Goal: Task Accomplishment & Management: Use online tool/utility

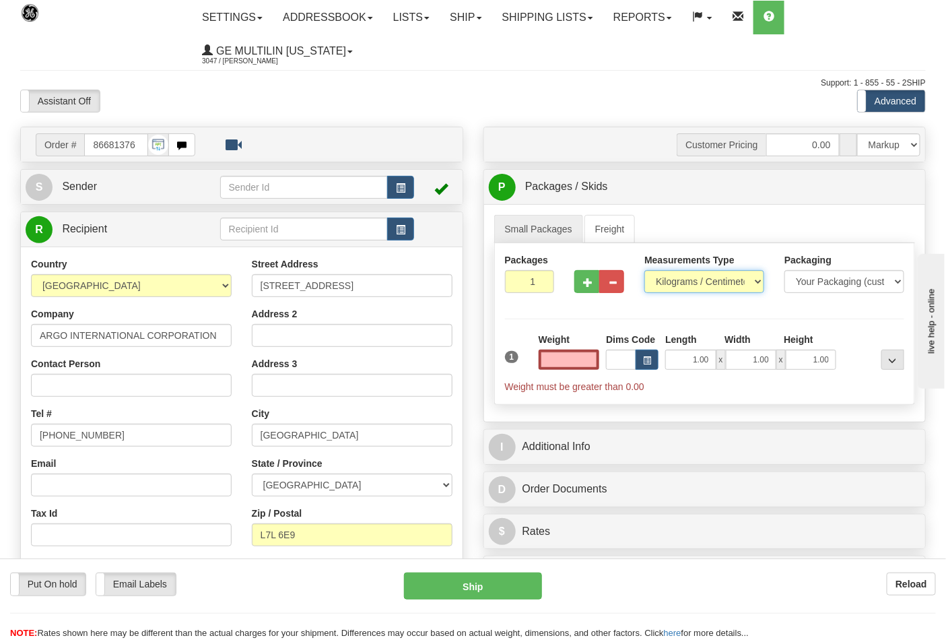
type input "0.00"
drag, startPoint x: 687, startPoint y: 281, endPoint x: 685, endPoint y: 293, distance: 12.3
click at [687, 281] on select "Pounds / Inches Kilograms / Centimeters" at bounding box center [704, 281] width 120 height 23
select select "0"
click at [644, 271] on select "Pounds / Inches Kilograms / Centimeters" at bounding box center [704, 281] width 120 height 23
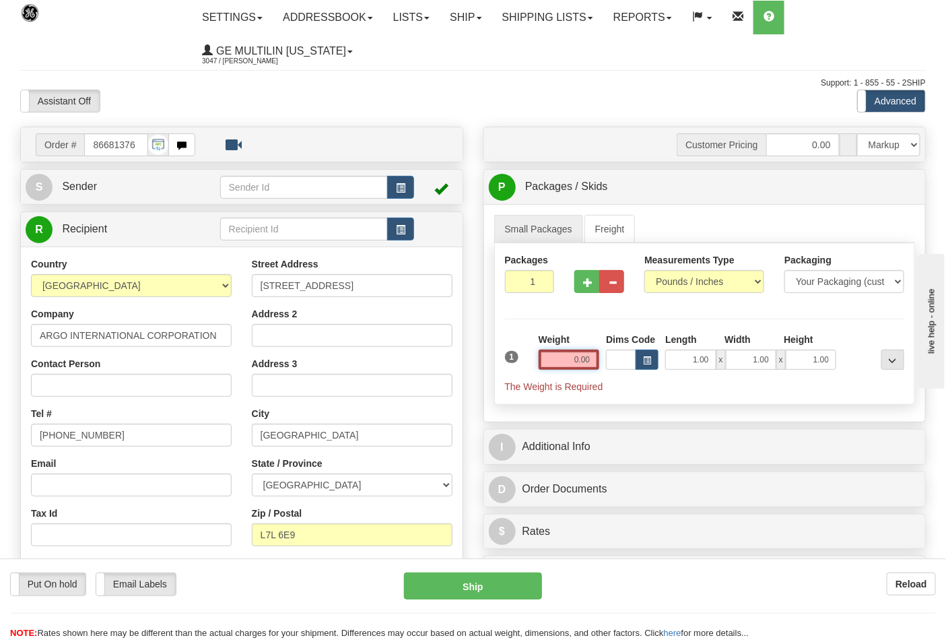
click at [587, 364] on input "0.00" at bounding box center [569, 359] width 61 height 20
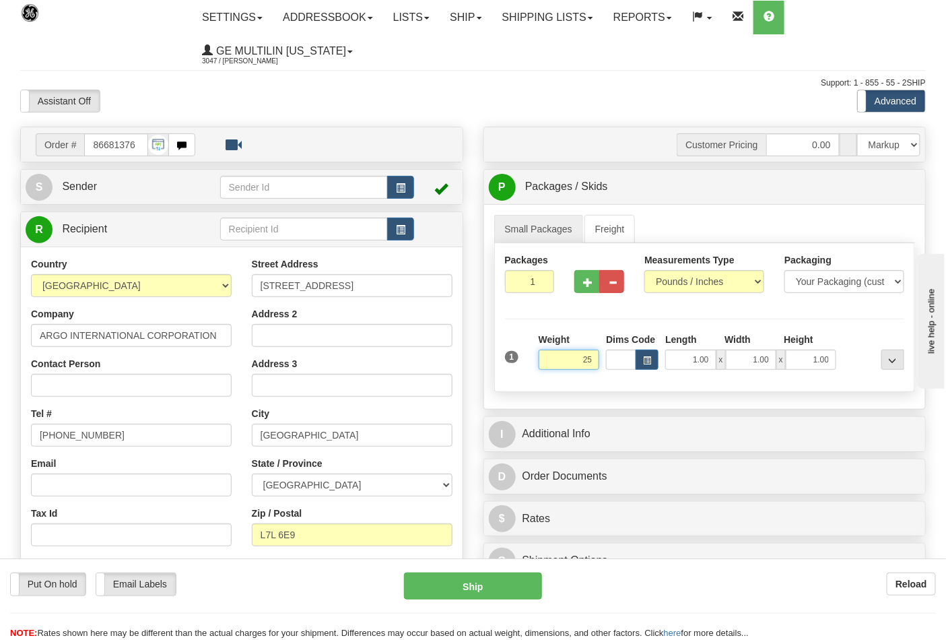
click button "Delete" at bounding box center [0, 0] width 0 height 0
type input "25.00"
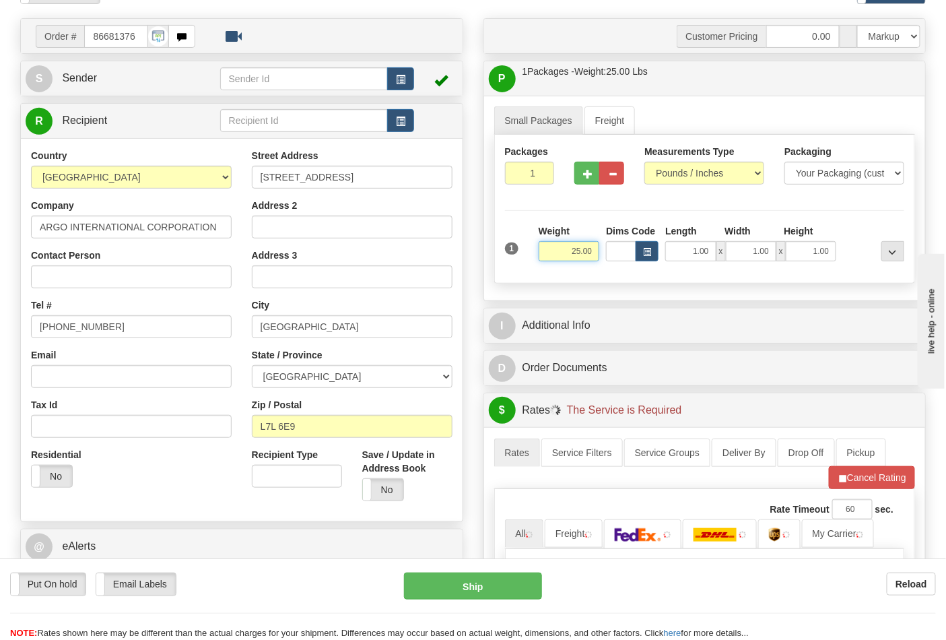
scroll to position [224, 0]
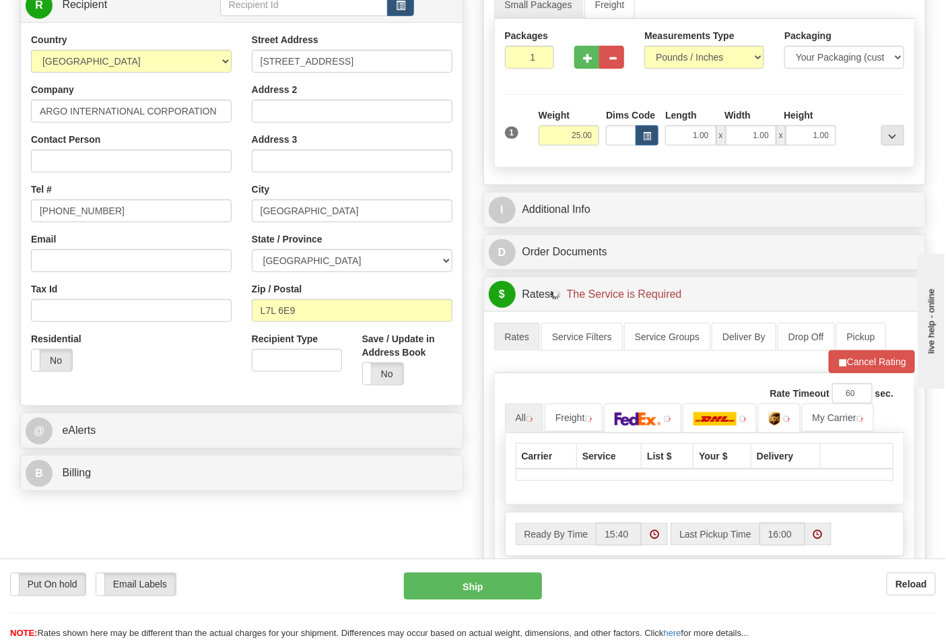
drag, startPoint x: 136, startPoint y: 458, endPoint x: 139, endPoint y: 475, distance: 17.8
click at [136, 458] on div "B Billing" at bounding box center [242, 473] width 442 height 34
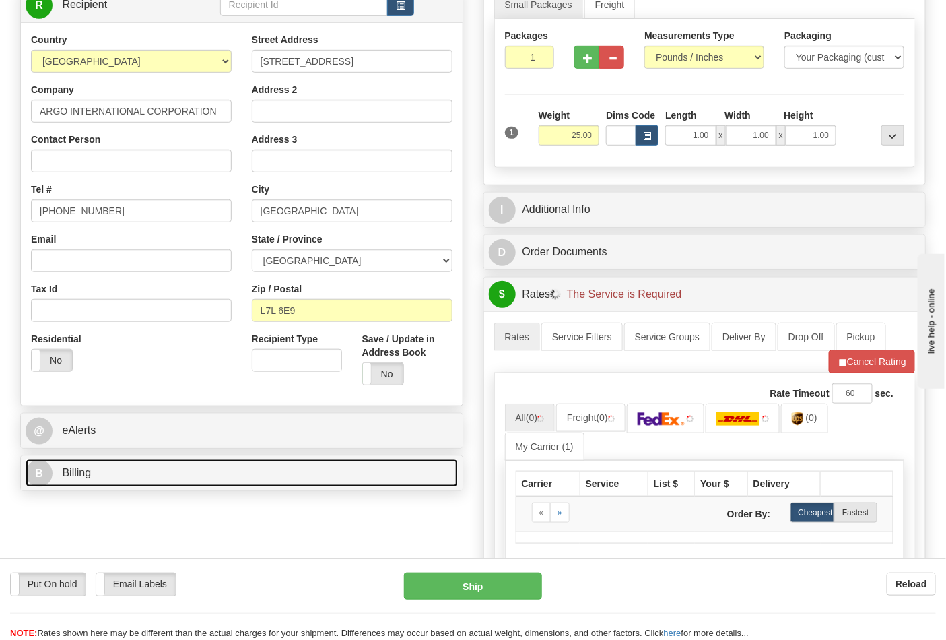
click at [141, 473] on link "B Billing" at bounding box center [242, 473] width 432 height 28
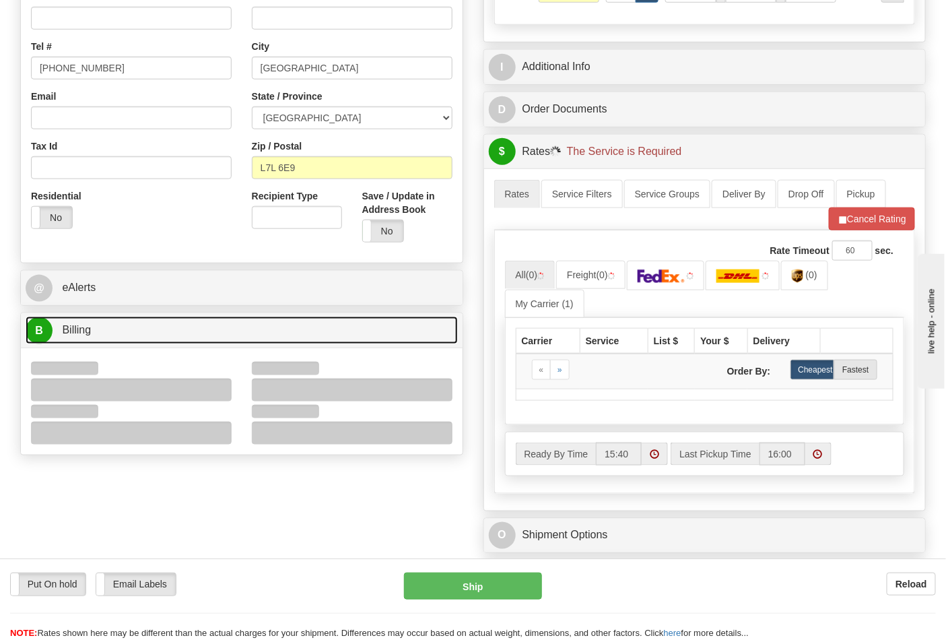
scroll to position [374, 0]
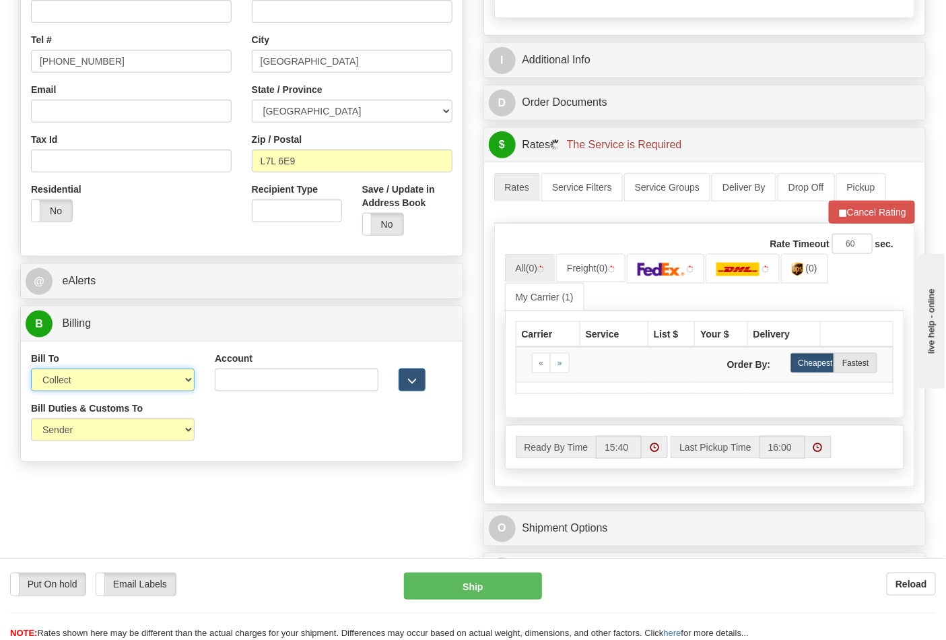
click at [84, 384] on select "Sender Recipient Third Party Collect" at bounding box center [113, 379] width 164 height 23
select select "2"
click at [31, 370] on select "Sender Recipient Third Party Collect" at bounding box center [113, 379] width 164 height 23
click at [234, 372] on input "Account" at bounding box center [297, 379] width 164 height 23
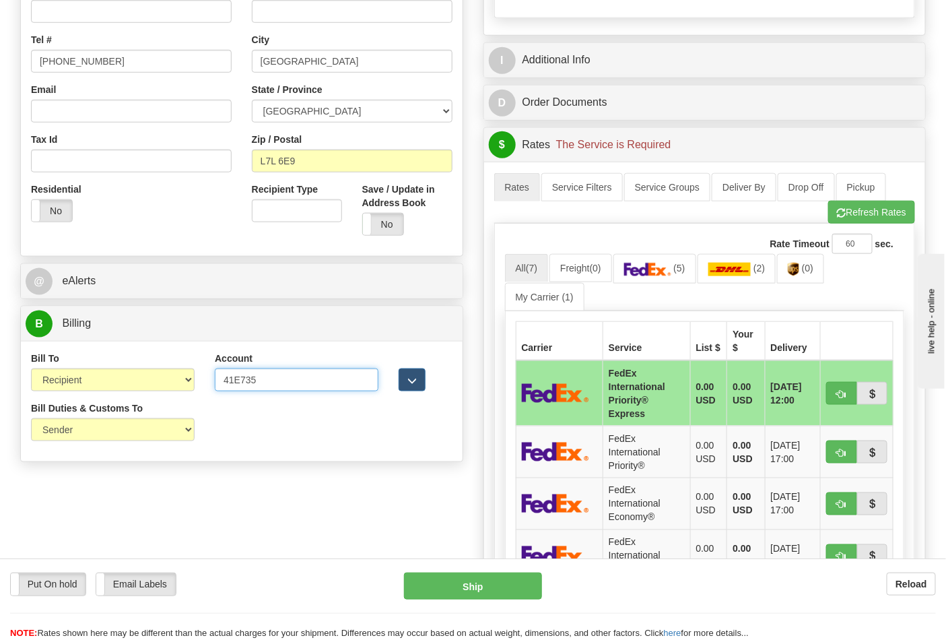
type input "41E735"
click button "Delete" at bounding box center [0, 0] width 0 height 0
click at [846, 224] on button "Refresh Rates" at bounding box center [871, 212] width 87 height 23
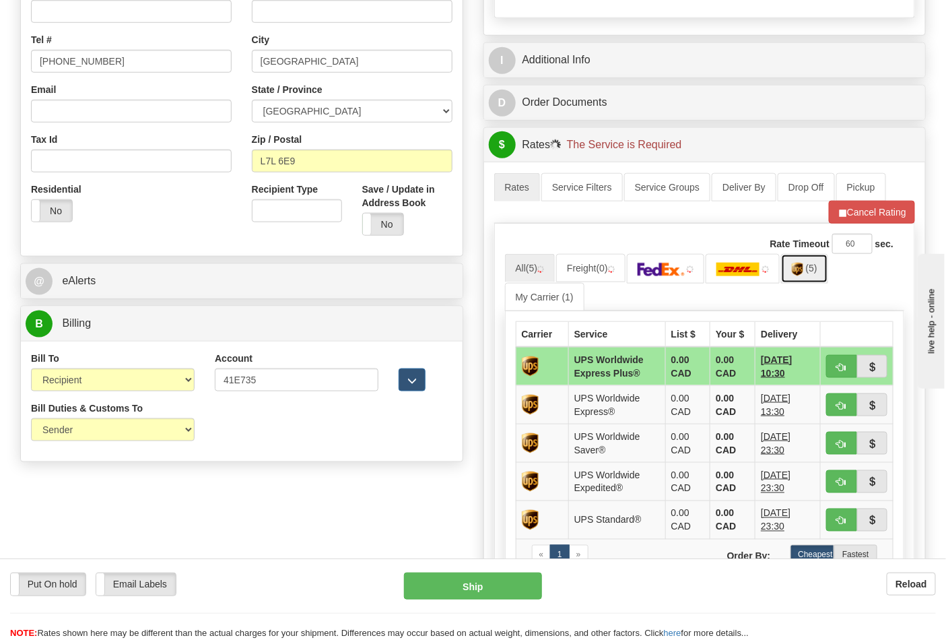
click at [813, 275] on link "(5)" at bounding box center [804, 268] width 47 height 29
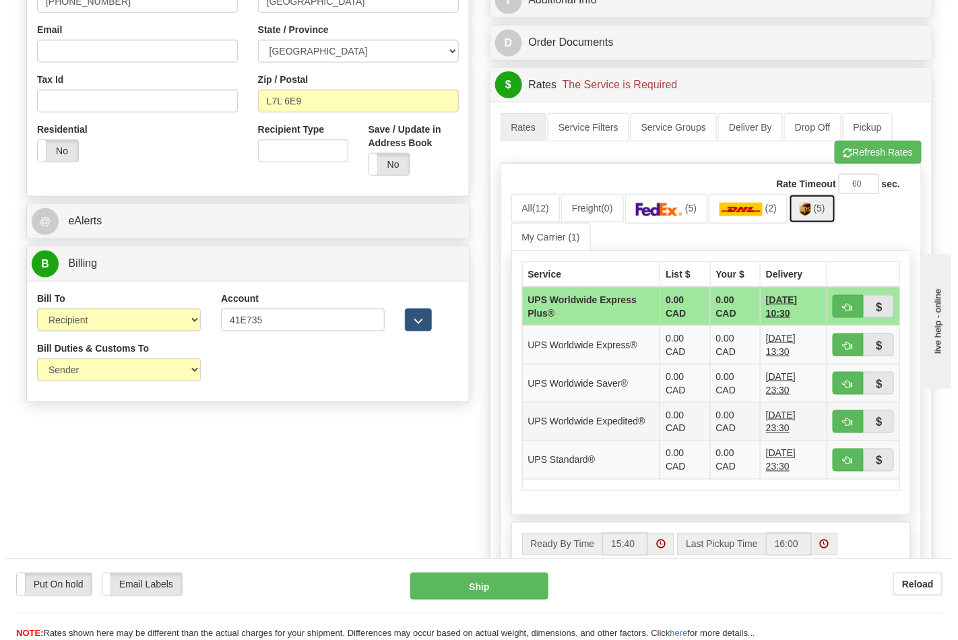
scroll to position [523, 0]
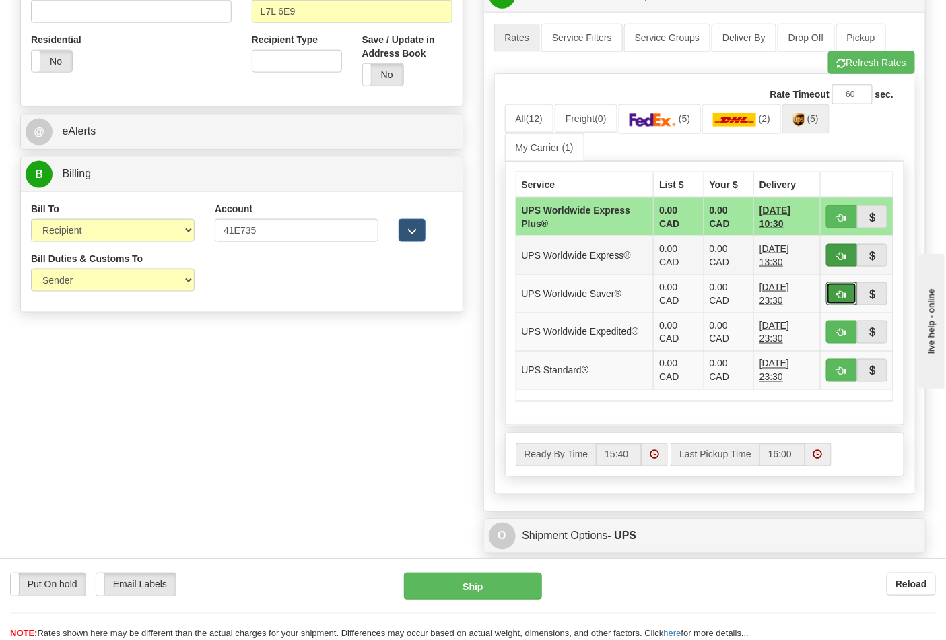
click at [840, 292] on span "button" at bounding box center [841, 294] width 9 height 9
type input "65"
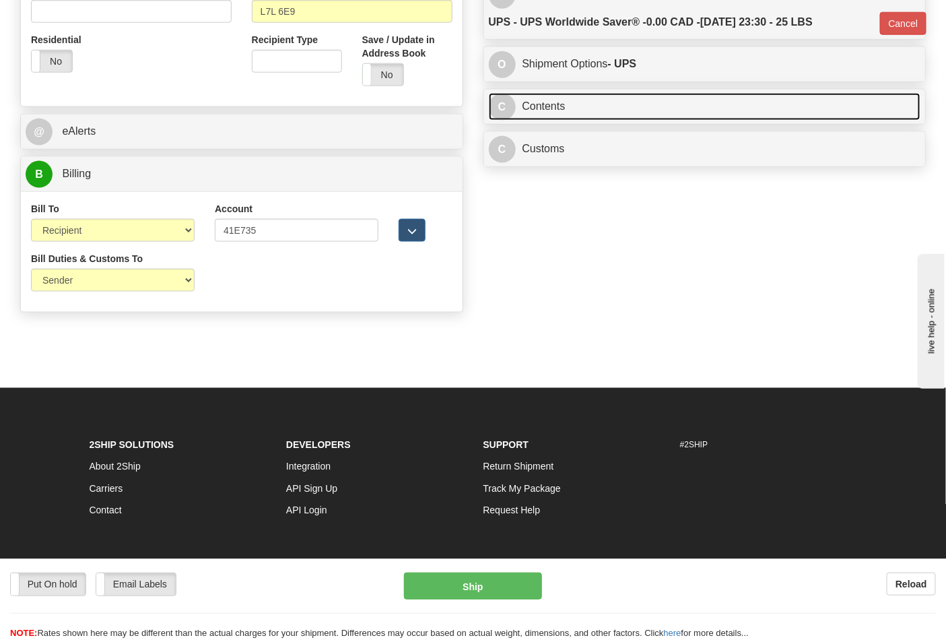
click at [797, 110] on link "C Contents" at bounding box center [705, 107] width 432 height 28
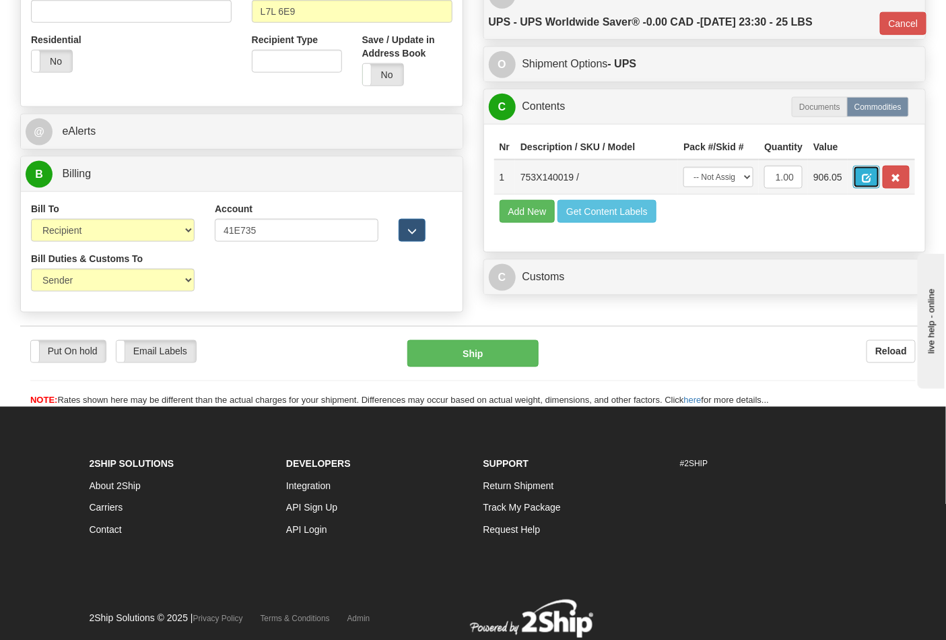
click at [871, 182] on span "button" at bounding box center [866, 178] width 9 height 9
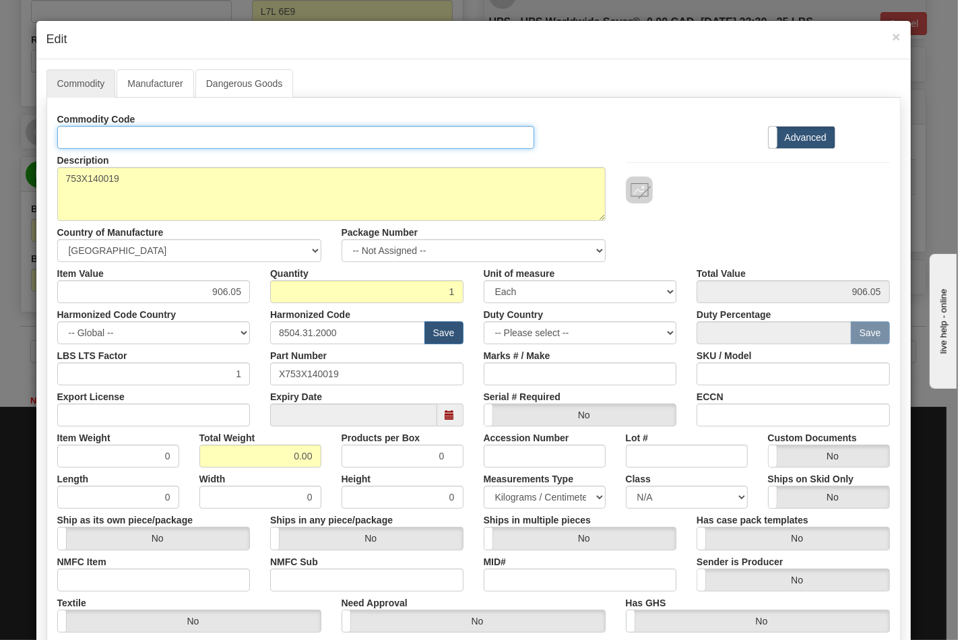
click at [203, 139] on input "Id" at bounding box center [295, 137] width 477 height 23
type input "TRANSFORMERS"
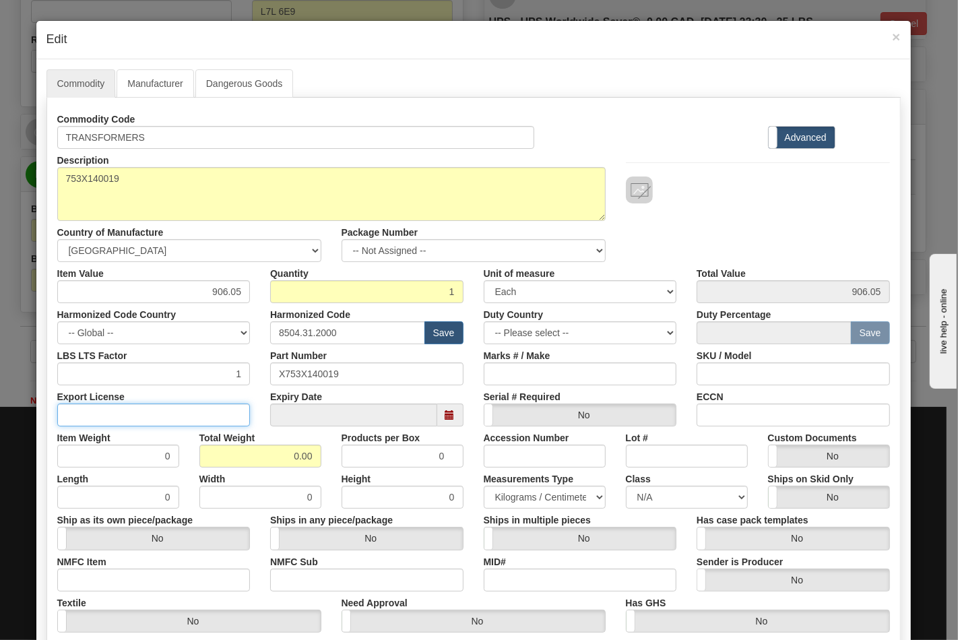
click at [166, 405] on input "Export License" at bounding box center [153, 414] width 193 height 23
type input "N/A"
drag, startPoint x: 274, startPoint y: 448, endPoint x: 317, endPoint y: 453, distance: 43.4
click at [317, 453] on div "Total Weight 0.00" at bounding box center [260, 446] width 142 height 41
type input "25"
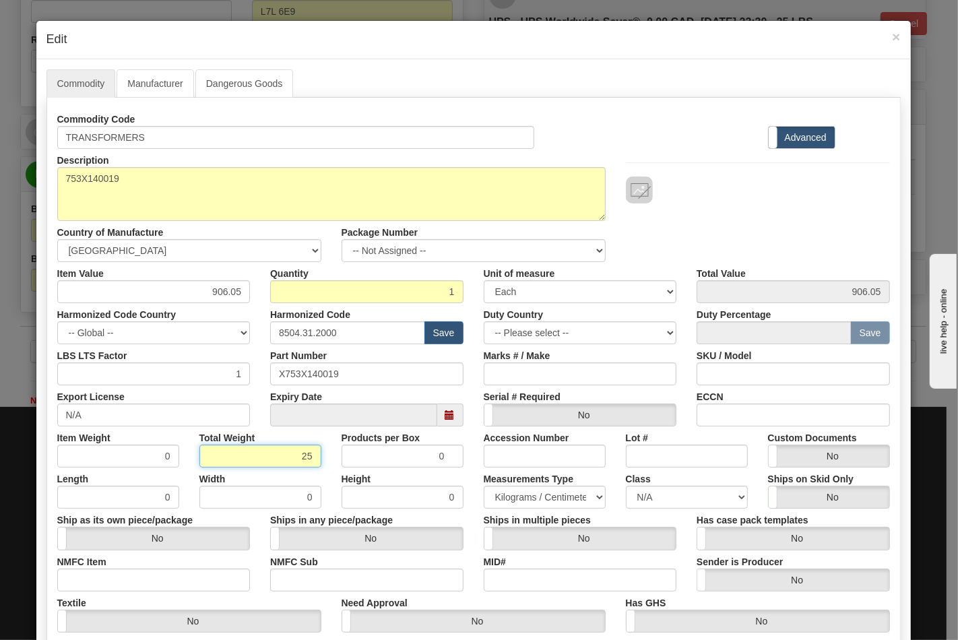
type input "25.0000"
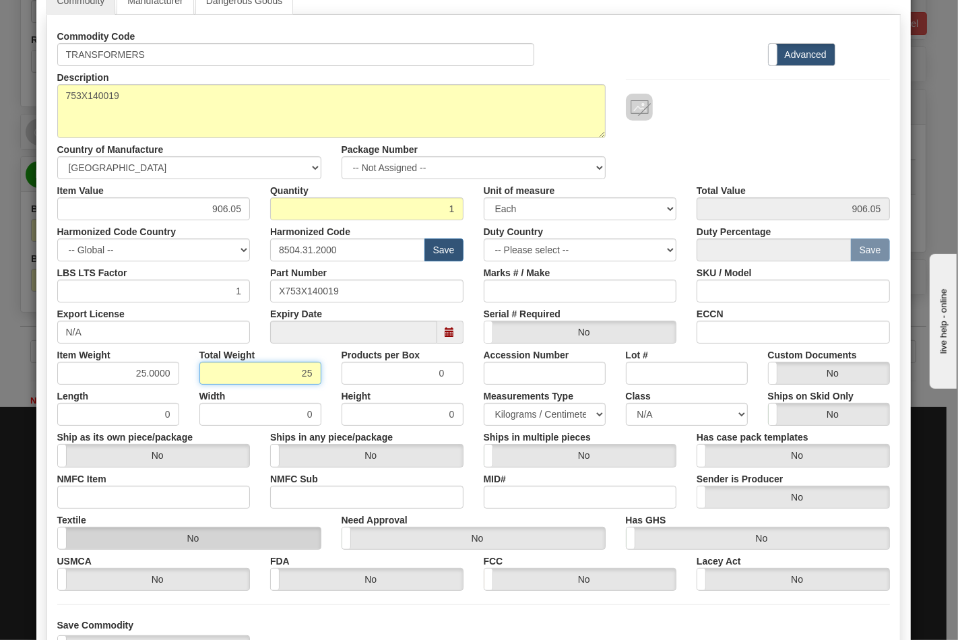
scroll to position [193, 0]
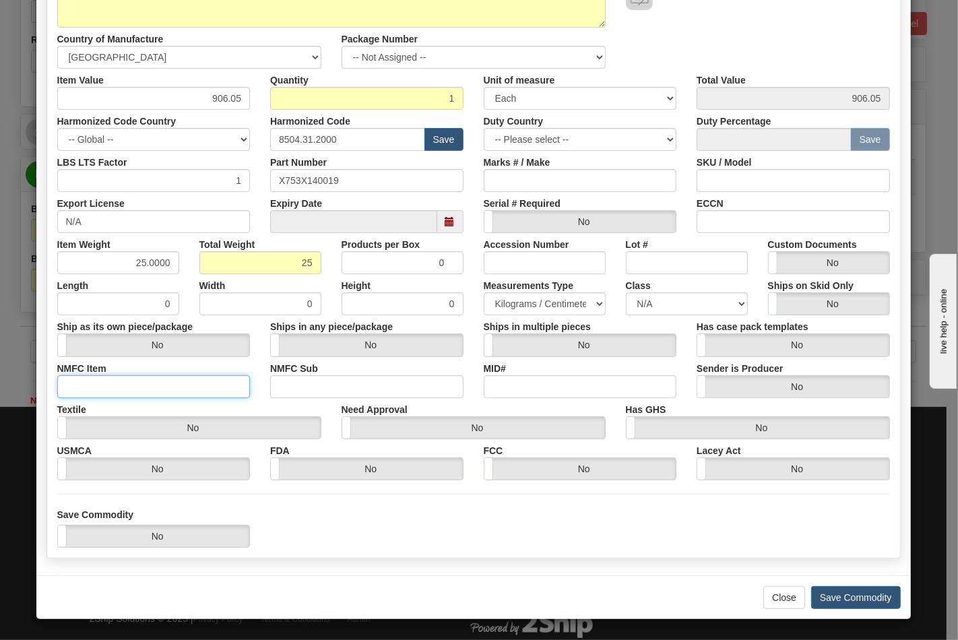
click at [143, 385] on input "NMFC Item" at bounding box center [153, 386] width 193 height 23
type input "63170"
click at [304, 380] on input "NMFC Sub" at bounding box center [366, 386] width 193 height 23
type input "4"
click at [686, 308] on select "N/A 50.0 55.0 60.0 65.0 70.0 85.0 92.5 100.0 125.0 175.0 250.0 300.0 400.0" at bounding box center [687, 303] width 122 height 23
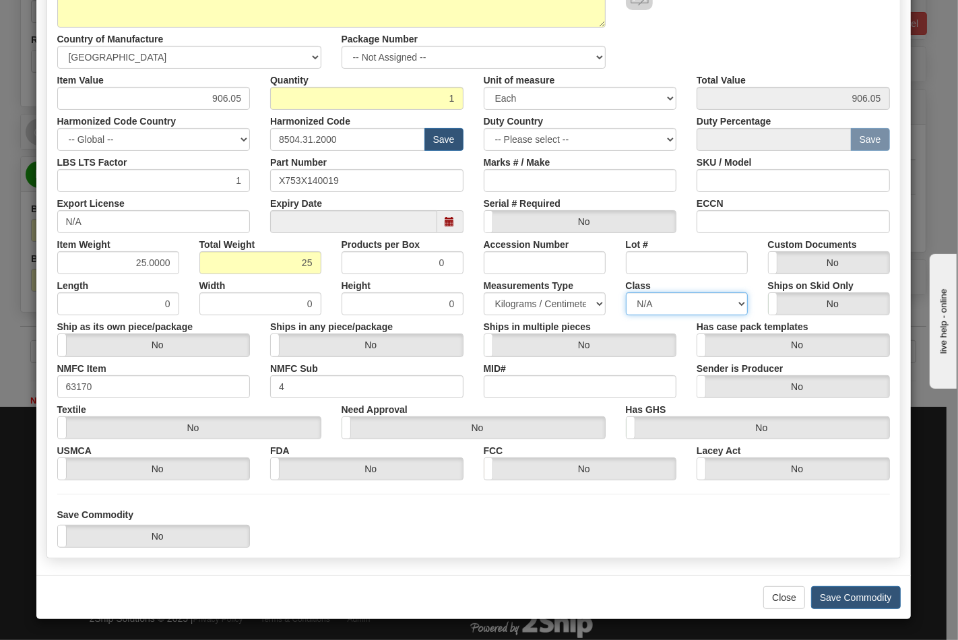
select select "70.0"
click at [626, 292] on select "N/A 50.0 55.0 60.0 65.0 70.0 85.0 92.5 100.0 125.0 175.0 250.0 300.0 400.0" at bounding box center [687, 303] width 122 height 23
click at [758, 219] on input "ECCN" at bounding box center [792, 221] width 193 height 23
type input "EAR99"
drag, startPoint x: 850, startPoint y: 600, endPoint x: 842, endPoint y: 598, distance: 8.3
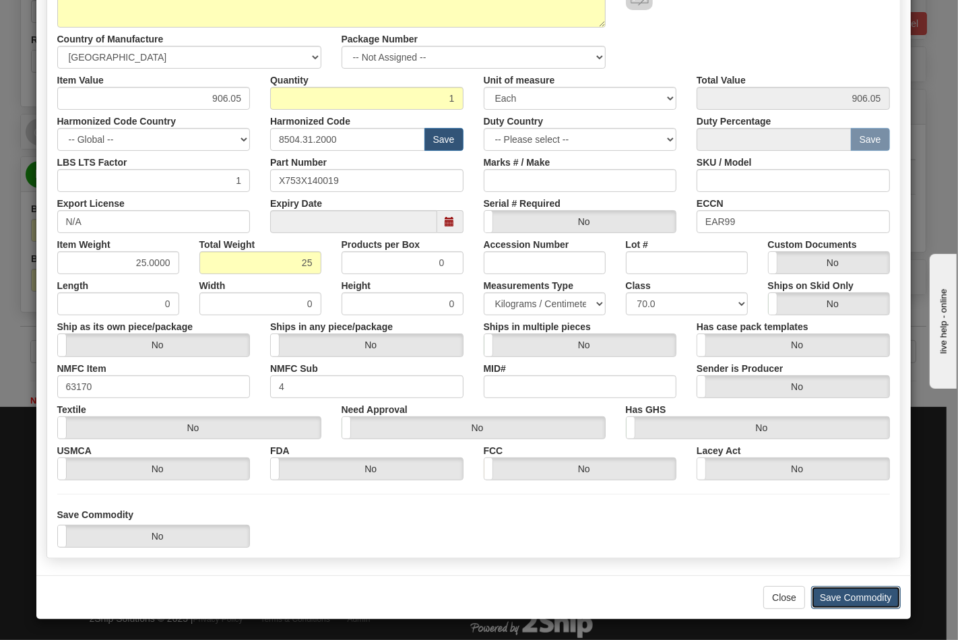
click at [848, 600] on button "Save Commodity" at bounding box center [856, 597] width 90 height 23
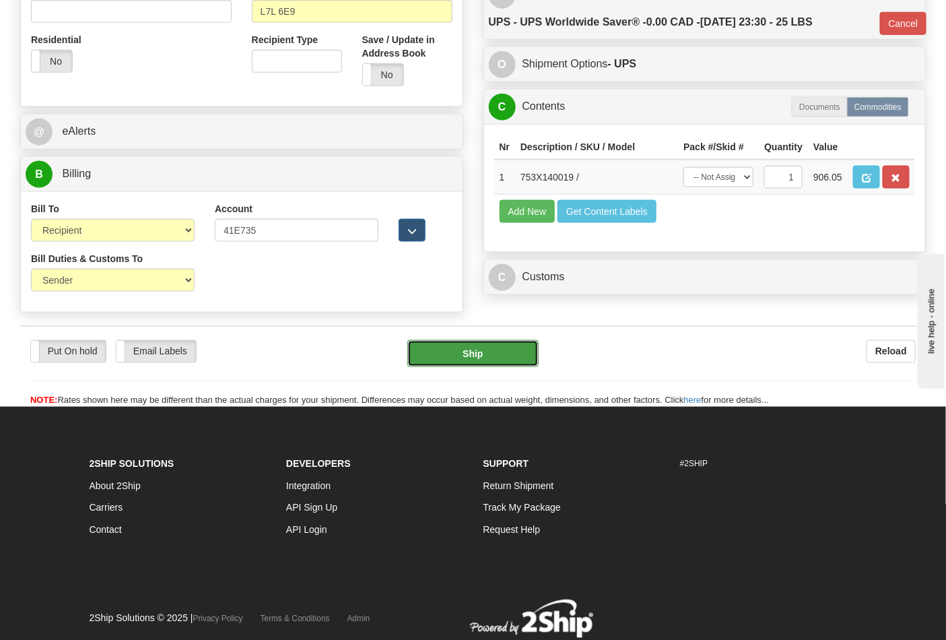
click at [440, 364] on button "Ship" at bounding box center [472, 353] width 131 height 27
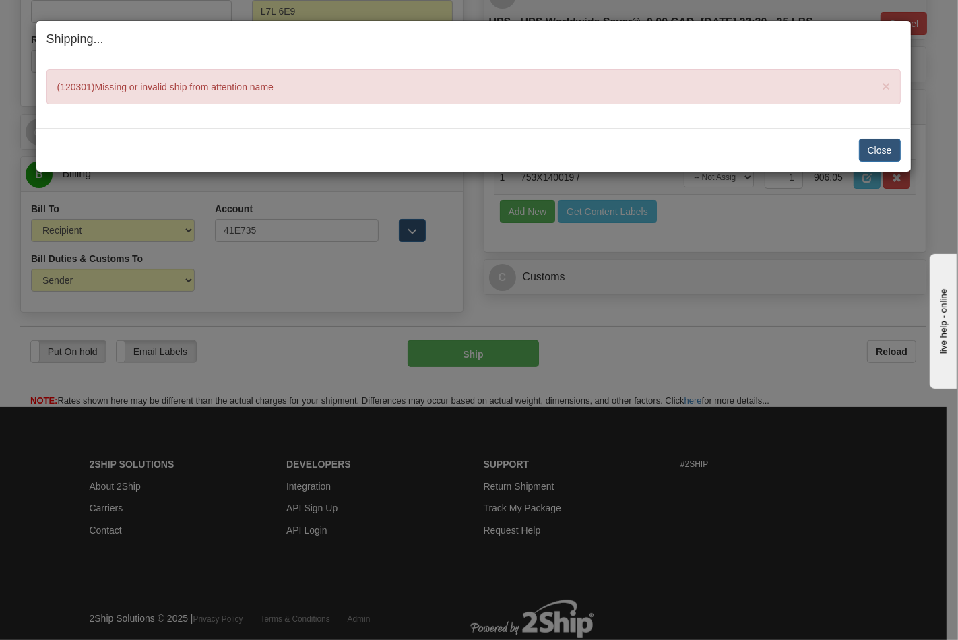
drag, startPoint x: 906, startPoint y: 145, endPoint x: 840, endPoint y: 160, distance: 67.5
click at [904, 145] on div "Close Cancel Cancel Shipment and Quit Pickup Quit Pickup ONLY" at bounding box center [473, 150] width 874 height 44
click at [859, 155] on button "Close" at bounding box center [880, 150] width 42 height 23
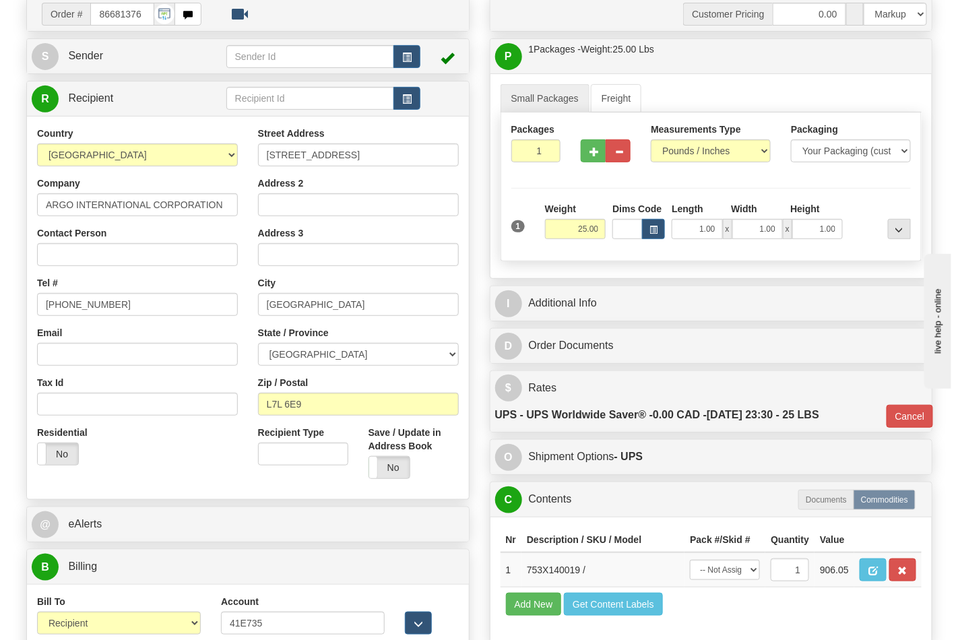
scroll to position [75, 0]
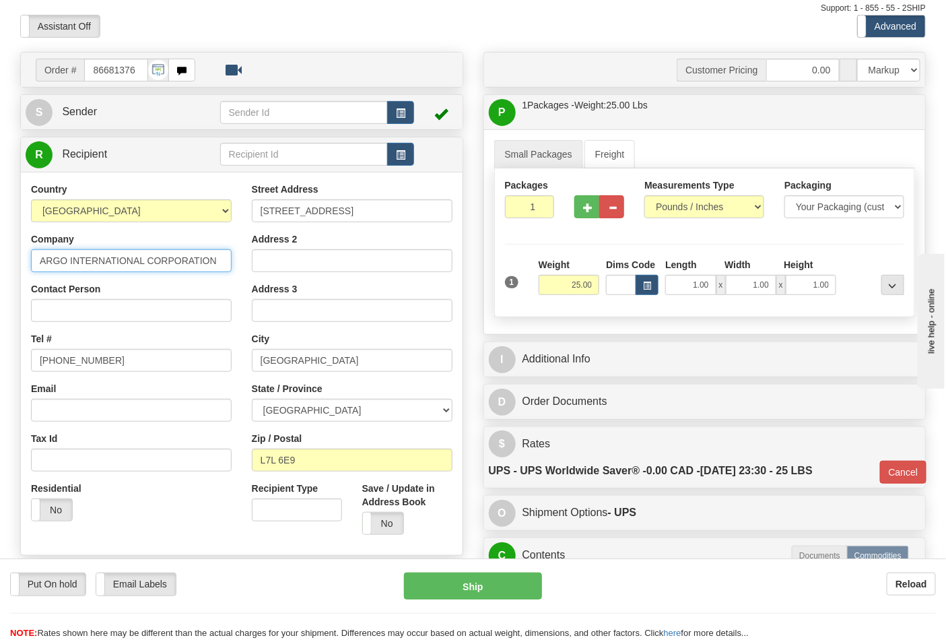
drag, startPoint x: 213, startPoint y: 266, endPoint x: 69, endPoint y: 266, distance: 144.8
click at [69, 266] on input "ARGO INTERNATIONAL CORPORATION" at bounding box center [131, 260] width 201 height 23
click at [222, 259] on input "ARGO INTERNATIONAL CORPORATION" at bounding box center [131, 260] width 201 height 23
drag, startPoint x: 222, startPoint y: 259, endPoint x: 21, endPoint y: 240, distance: 202.2
click at [21, 240] on div "Country AFGHANISTAN ALAND ISLANDS ALBANIA ALGERIA AMERICAN SAMOA ANDORRA ANGOLA…" at bounding box center [131, 356] width 221 height 349
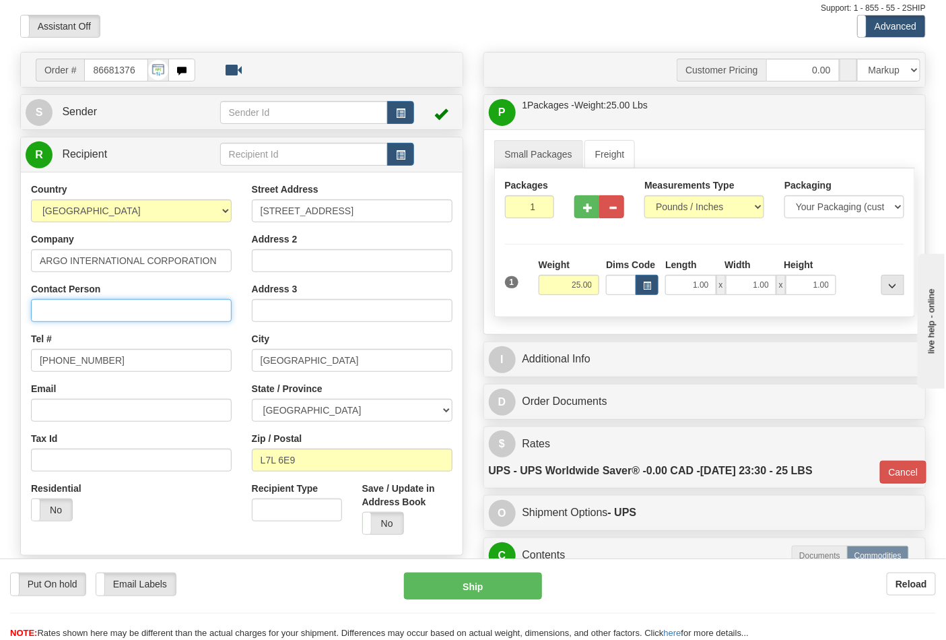
click at [57, 303] on input "Contact Person" at bounding box center [131, 310] width 201 height 23
paste input "ARGO INTERNATIONAL CORPORATION"
type input "ARGO INTERNATIONAL CORPORATION"
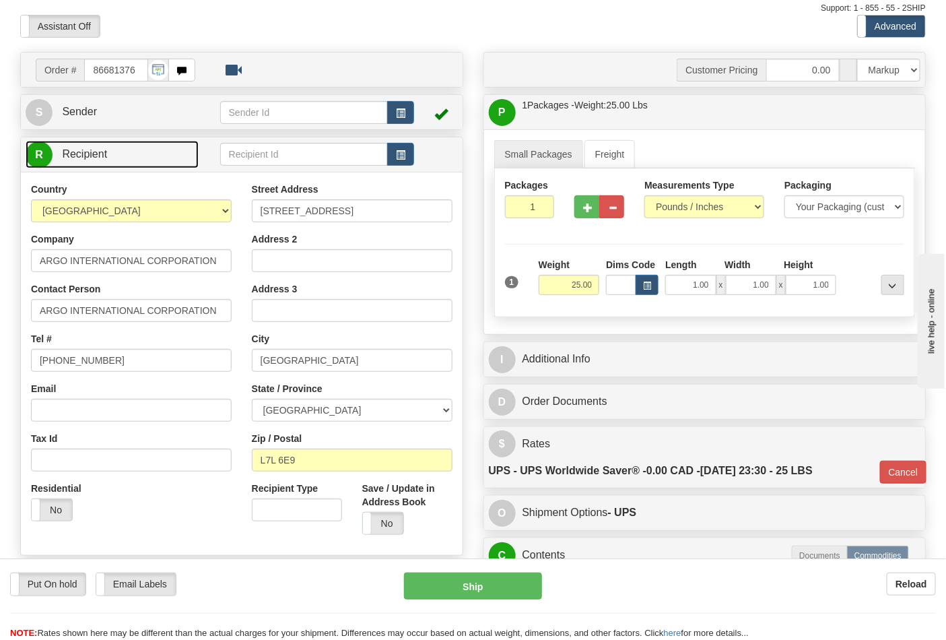
click at [86, 162] on link "R Recipient" at bounding box center [112, 155] width 173 height 28
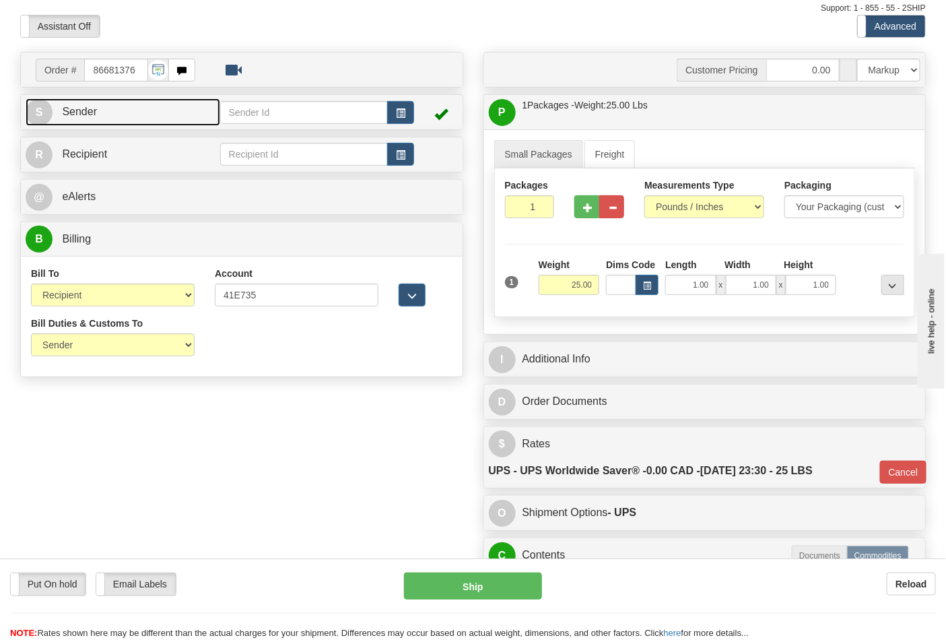
click at [98, 123] on link "S Sender" at bounding box center [123, 112] width 195 height 28
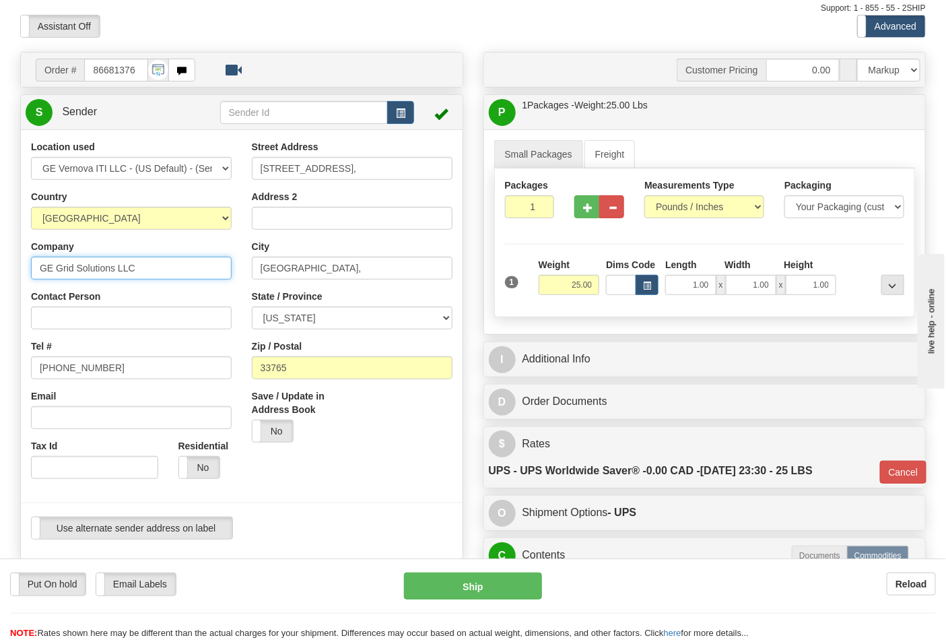
drag, startPoint x: 143, startPoint y: 265, endPoint x: 0, endPoint y: 265, distance: 142.8
click at [0, 265] on div "Toggle navigation Settings Shipping Preferences Fields Preferences New" at bounding box center [473, 404] width 946 height 958
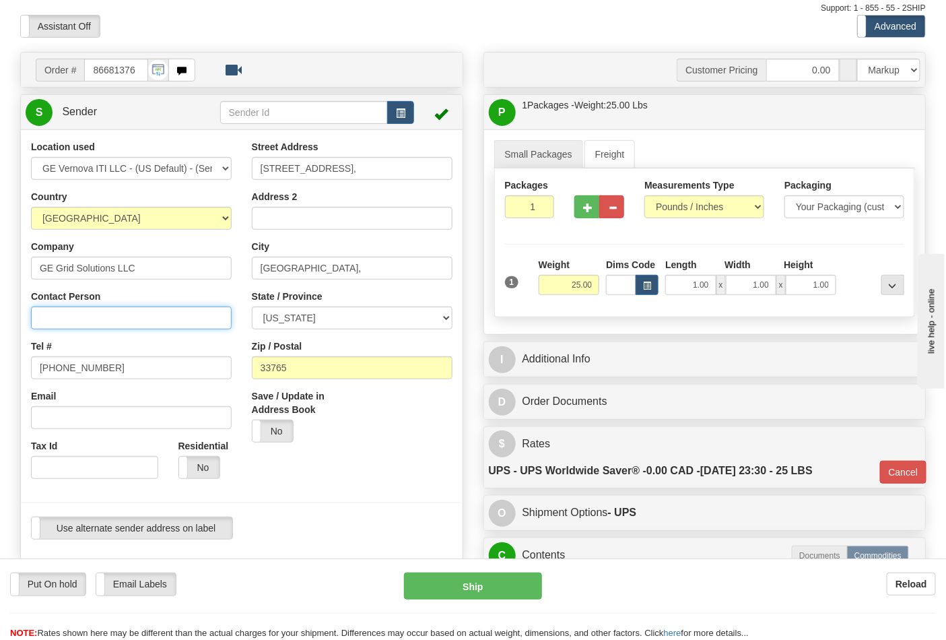
click at [50, 310] on input "Contact Person" at bounding box center [131, 317] width 201 height 23
paste input "GE Grid Solutions LLC"
type input "GE Grid Solutions LLC"
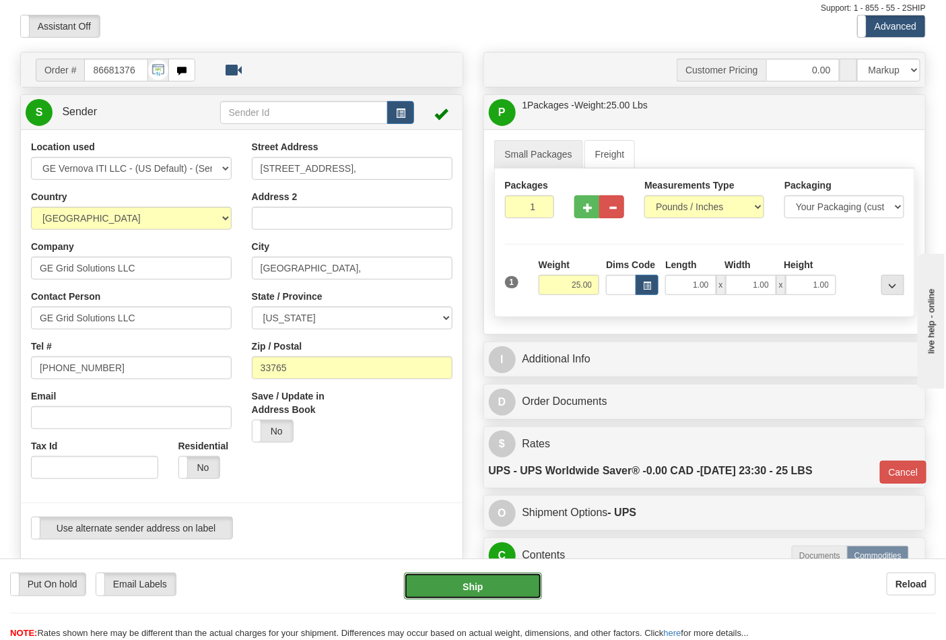
click at [483, 583] on button "Ship" at bounding box center [472, 585] width 137 height 27
